Goal: Task Accomplishment & Management: Use online tool/utility

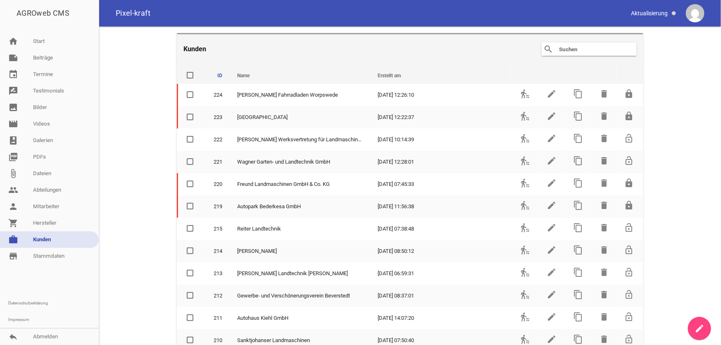
click at [561, 50] on input "text" at bounding box center [591, 49] width 66 height 10
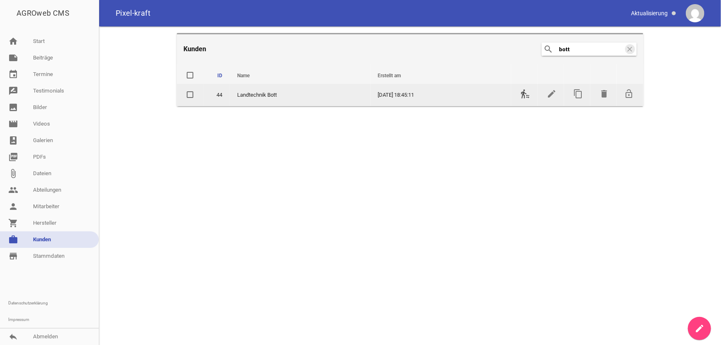
type input "bott"
click at [523, 95] on icon "transfer_within_a_station" at bounding box center [525, 94] width 10 height 10
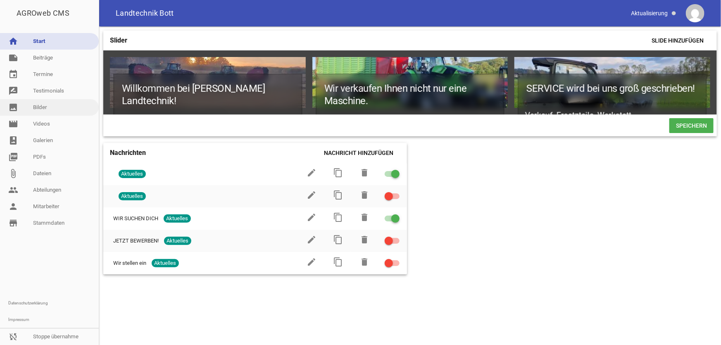
click at [44, 109] on link "image Bilder" at bounding box center [49, 107] width 99 height 17
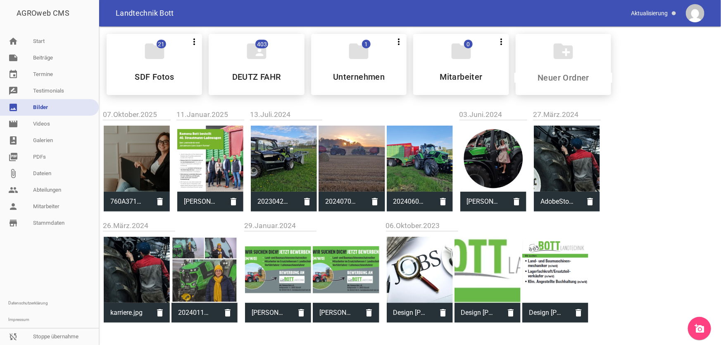
click at [133, 169] on div at bounding box center [137, 159] width 66 height 66
type input "760A3713.jpg"
type input "4000"
type input "6000"
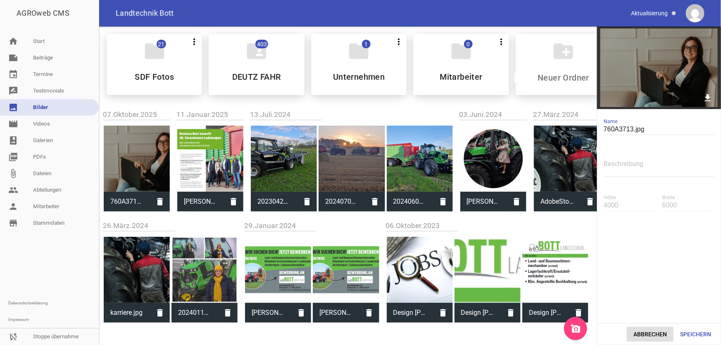
click at [654, 334] on button "Abbrechen" at bounding box center [649, 334] width 47 height 15
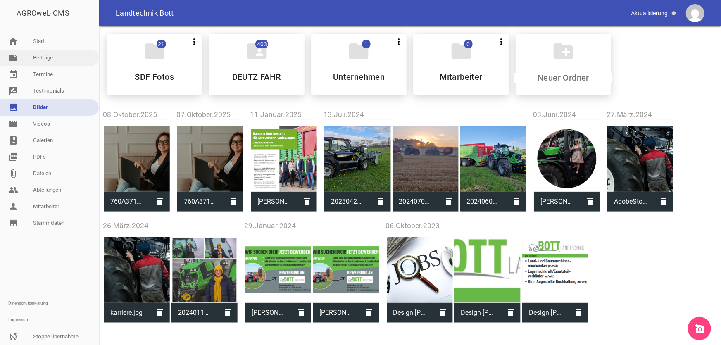
click at [49, 59] on link "note Beiträge" at bounding box center [49, 58] width 99 height 17
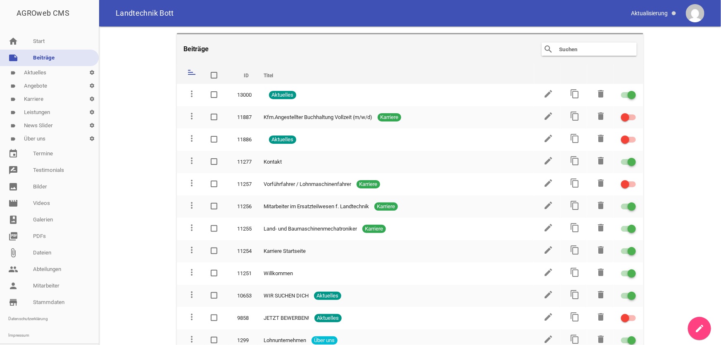
click at [594, 51] on input "text" at bounding box center [591, 49] width 66 height 10
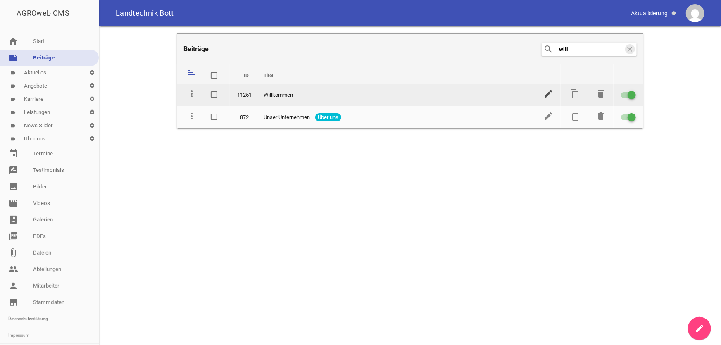
type input "will"
click at [548, 95] on icon "edit" at bounding box center [548, 94] width 10 height 10
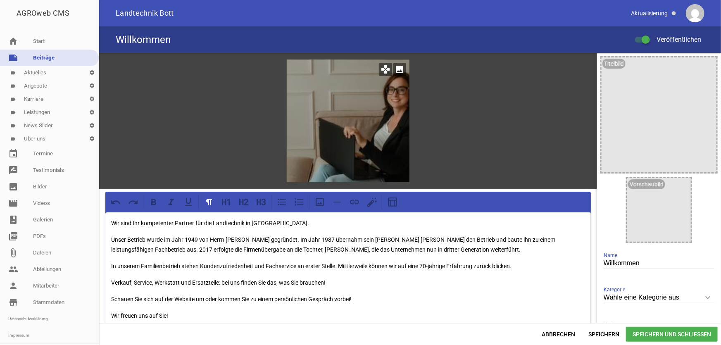
click at [396, 70] on icon "image" at bounding box center [399, 69] width 13 height 13
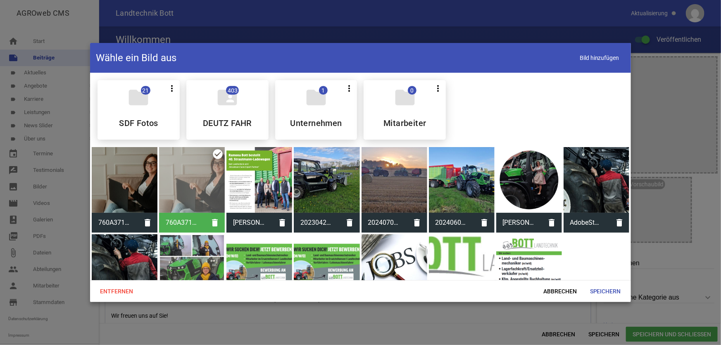
click at [136, 202] on div at bounding box center [125, 180] width 66 height 66
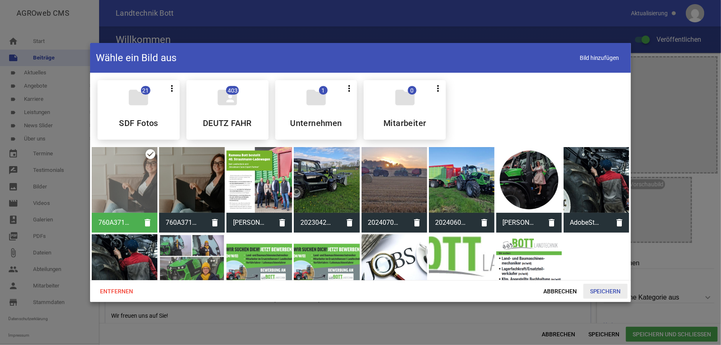
click at [605, 289] on span "Speichern" at bounding box center [605, 291] width 44 height 15
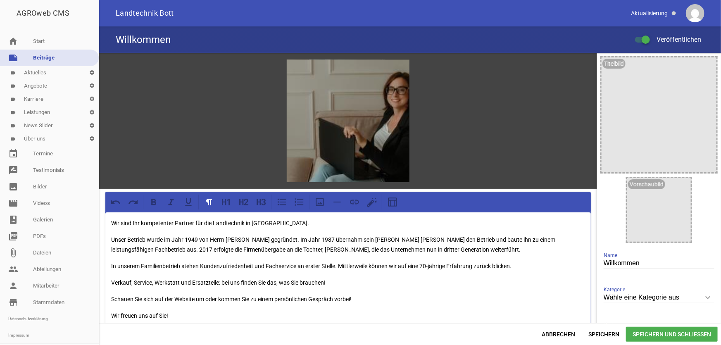
click at [657, 334] on span "Speichern und Schließen" at bounding box center [672, 334] width 92 height 15
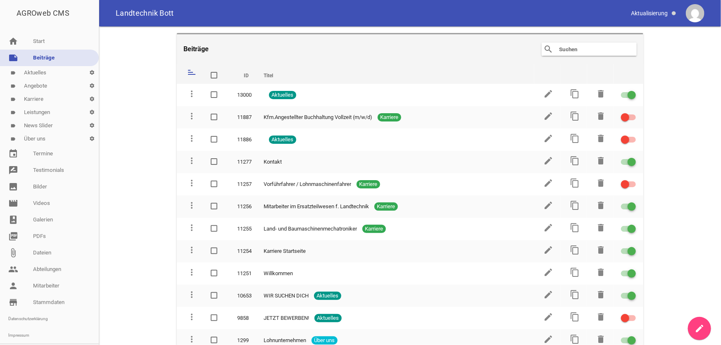
click at [582, 47] on input "text" at bounding box center [591, 49] width 66 height 10
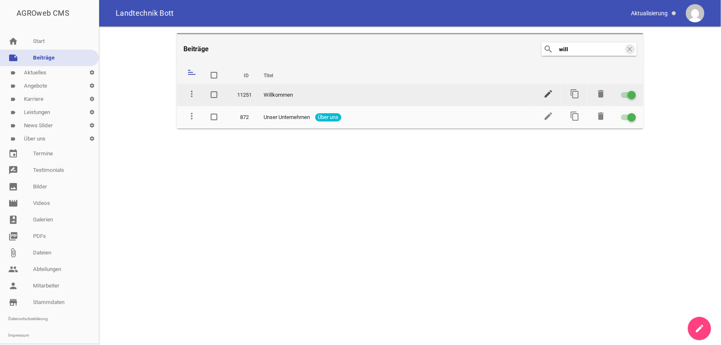
type input "will"
click at [547, 95] on icon "edit" at bounding box center [548, 94] width 10 height 10
